Goal: Task Accomplishment & Management: Manage account settings

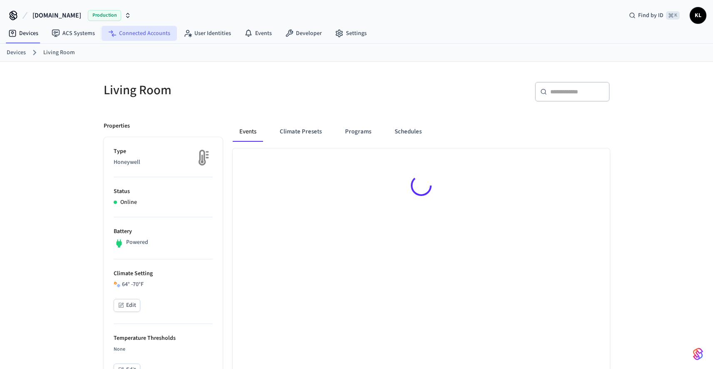
click at [144, 35] on link "Connected Accounts" at bounding box center [139, 33] width 75 height 15
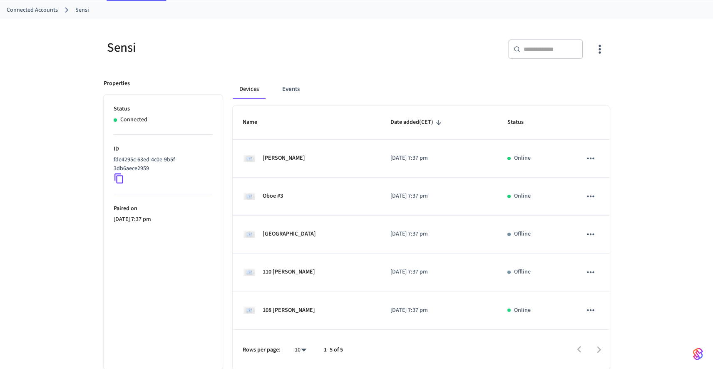
scroll to position [44, 0]
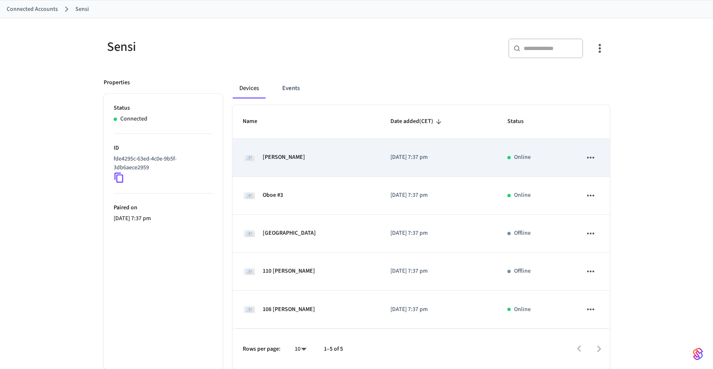
click at [329, 166] on td "Schaffner" at bounding box center [307, 158] width 148 height 38
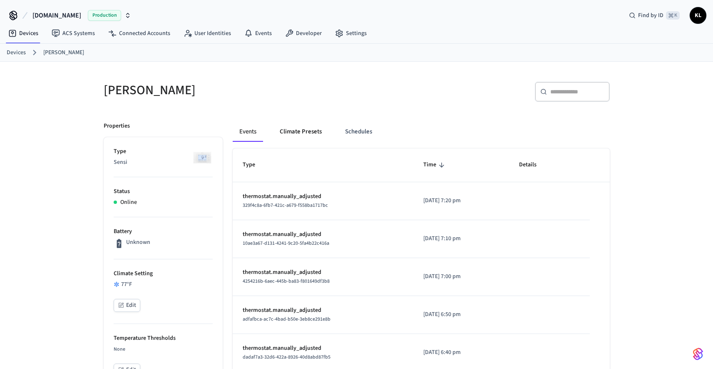
click at [309, 130] on button "Climate Presets" at bounding box center [300, 132] width 55 height 20
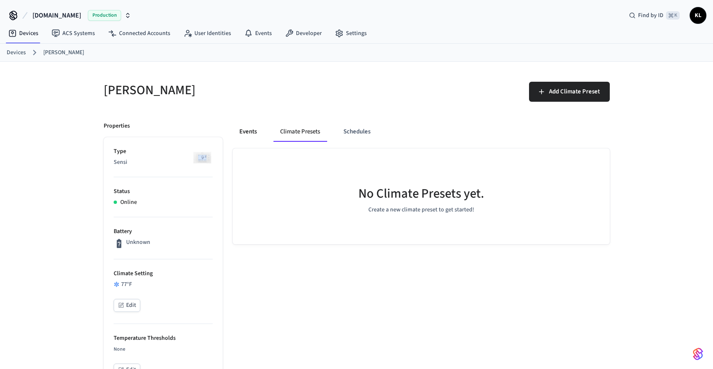
click at [254, 137] on button "Events" at bounding box center [248, 132] width 31 height 20
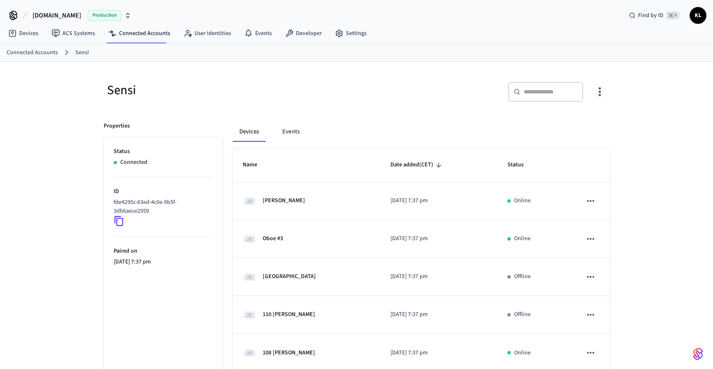
click at [604, 95] on icon "button" at bounding box center [599, 91] width 13 height 13
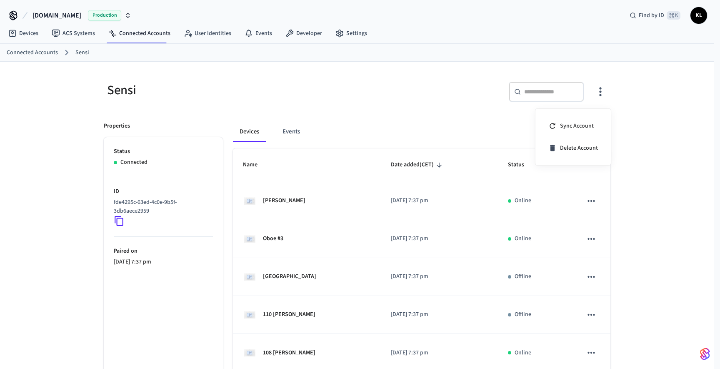
click at [441, 135] on div at bounding box center [360, 184] width 720 height 369
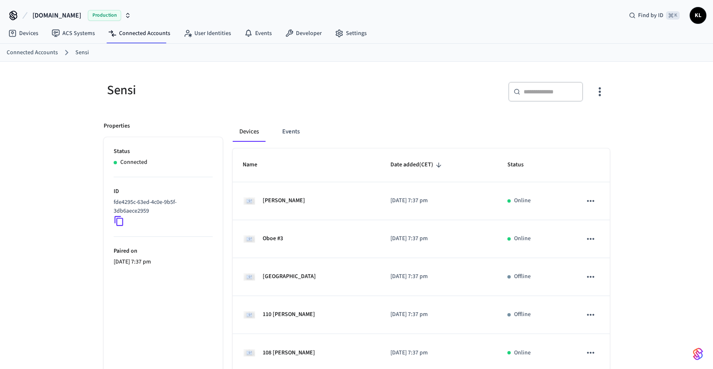
scroll to position [44, 0]
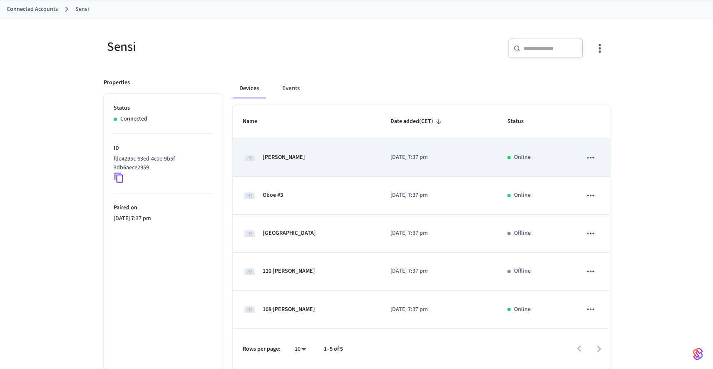
click at [406, 172] on td "2025/08/12 at 7:37 pm" at bounding box center [439, 158] width 117 height 38
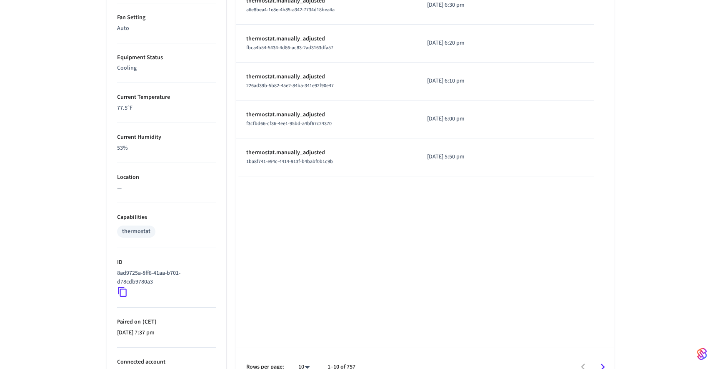
scroll to position [412, 0]
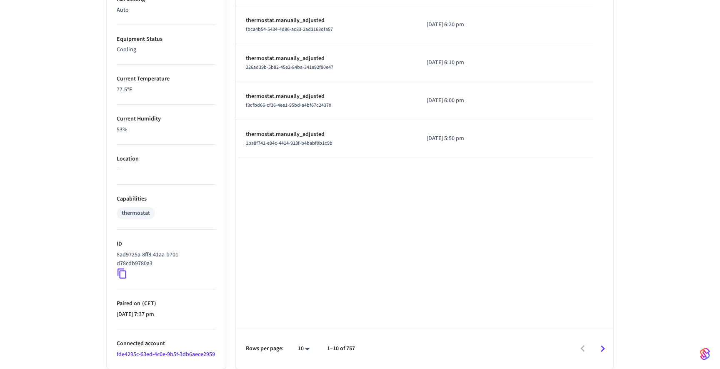
click at [299, 345] on li "100" at bounding box center [297, 344] width 22 height 22
type input "***"
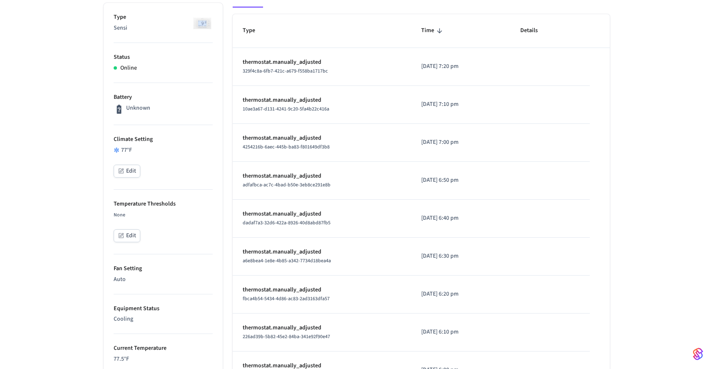
scroll to position [0, 0]
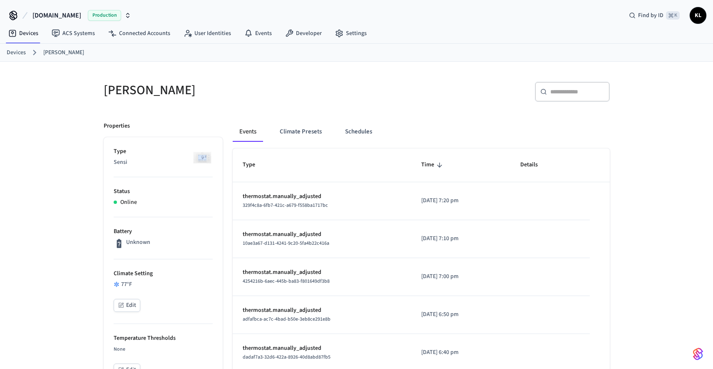
scroll to position [44, 0]
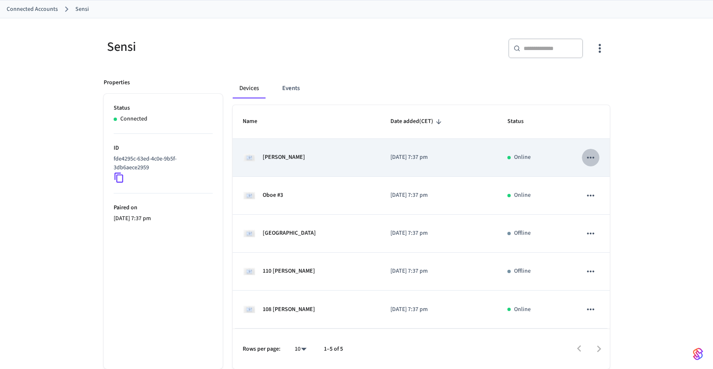
click at [586, 156] on icon "sticky table" at bounding box center [590, 157] width 11 height 11
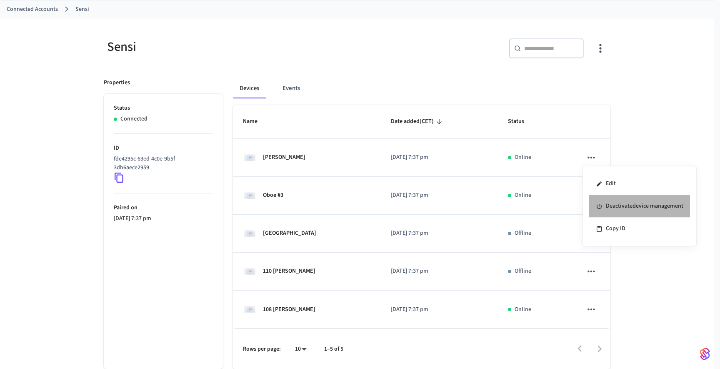
click at [613, 209] on li "Deactivate device management" at bounding box center [639, 206] width 101 height 22
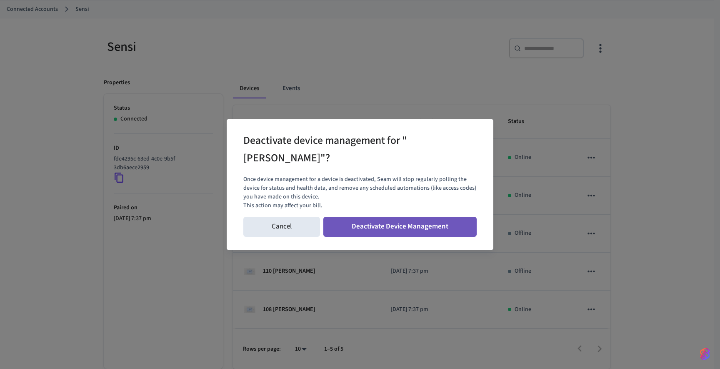
click at [435, 230] on button "Deactivate Device Management" at bounding box center [399, 227] width 153 height 20
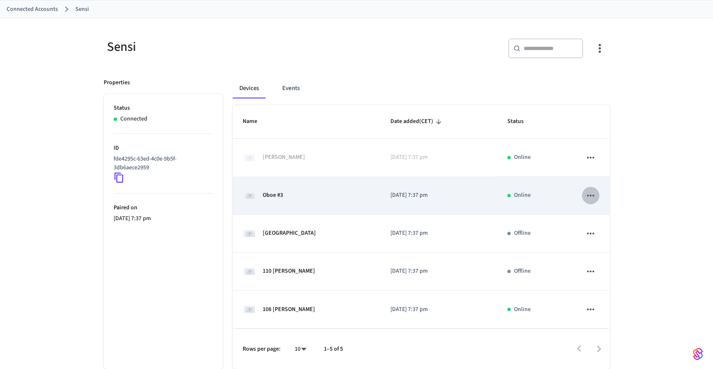
click at [595, 193] on icon "sticky table" at bounding box center [590, 195] width 11 height 11
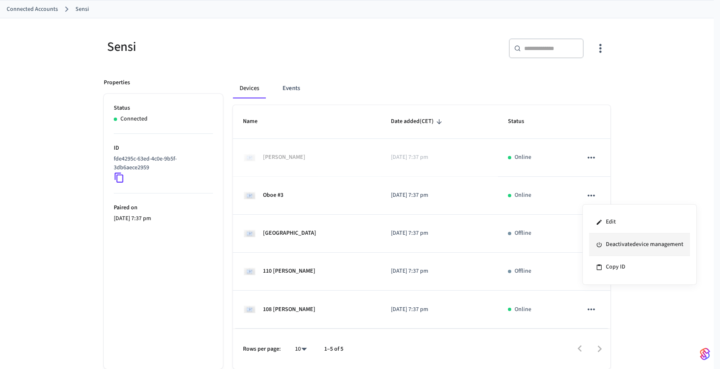
click at [599, 239] on li "Deactivate device management" at bounding box center [639, 244] width 101 height 22
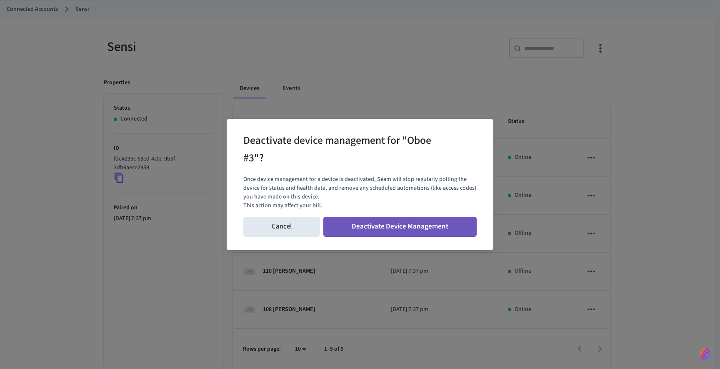
click at [453, 227] on button "Deactivate Device Management" at bounding box center [399, 227] width 153 height 20
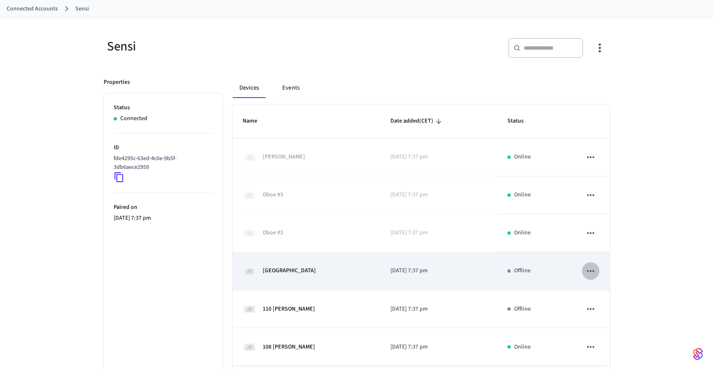
click at [590, 265] on icon "sticky table" at bounding box center [590, 270] width 11 height 11
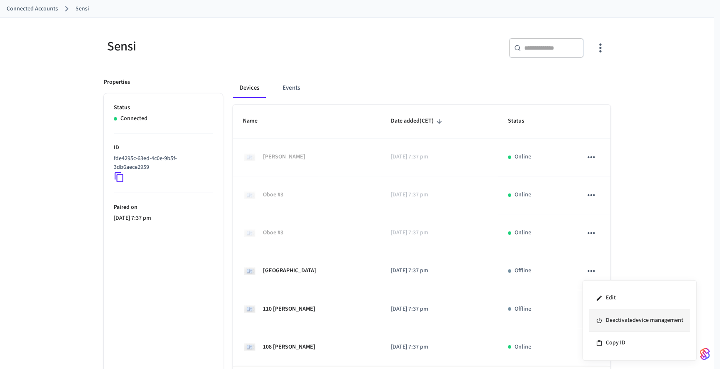
click at [599, 312] on li "Deactivate device management" at bounding box center [639, 320] width 101 height 22
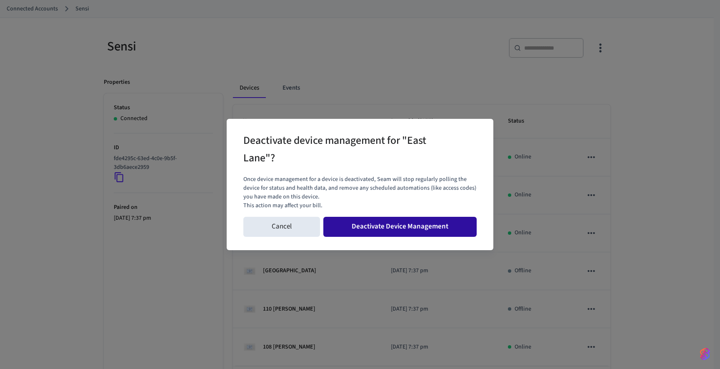
click at [456, 228] on button "Deactivate Device Management" at bounding box center [399, 227] width 153 height 20
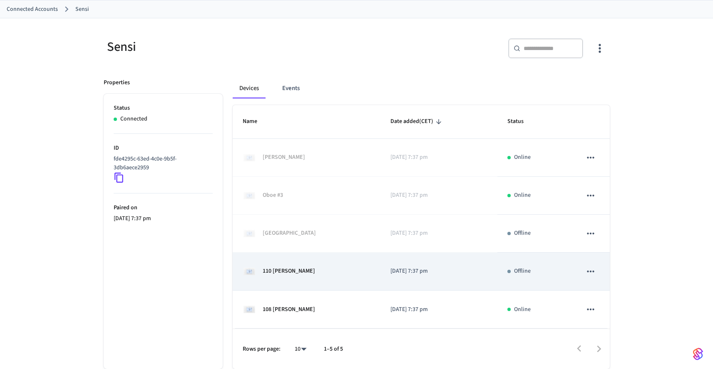
click at [587, 272] on icon "sticky table" at bounding box center [590, 271] width 11 height 11
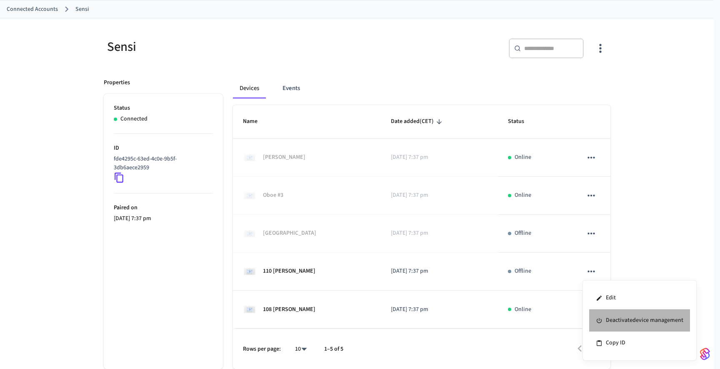
click at [607, 322] on li "Deactivate device management" at bounding box center [639, 320] width 101 height 22
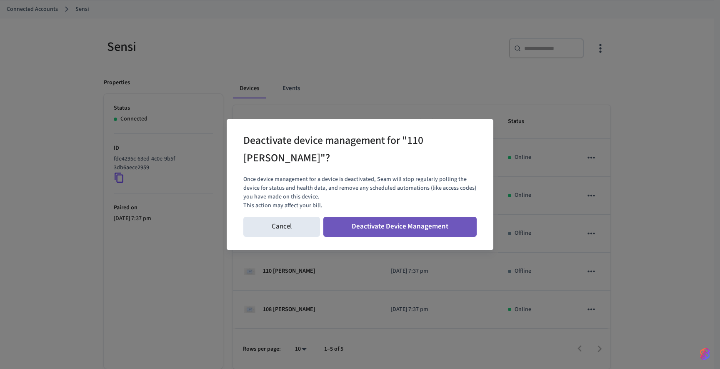
click at [444, 228] on button "Deactivate Device Management" at bounding box center [399, 227] width 153 height 20
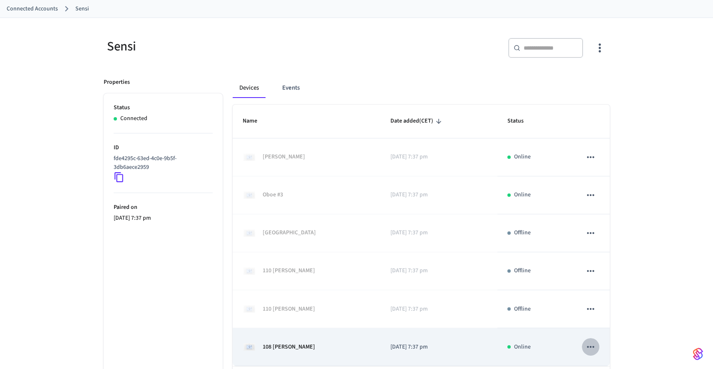
click at [591, 345] on icon "sticky table" at bounding box center [590, 346] width 11 height 11
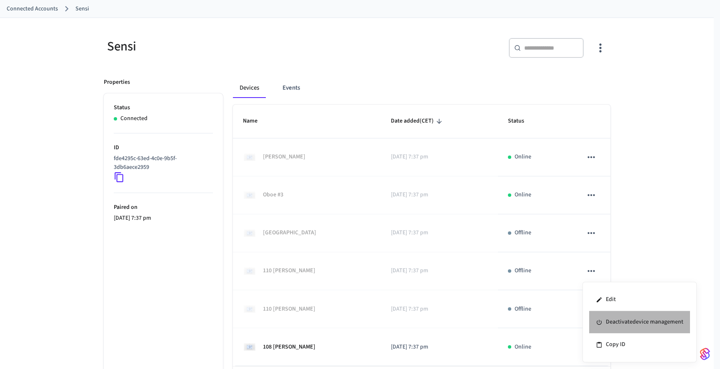
click at [608, 326] on li "Deactivate device management" at bounding box center [639, 322] width 101 height 22
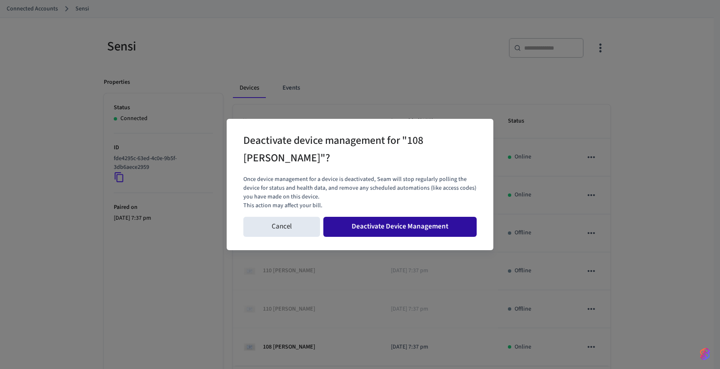
click at [469, 233] on button "Deactivate Device Management" at bounding box center [399, 227] width 153 height 20
